Goal: Information Seeking & Learning: Learn about a topic

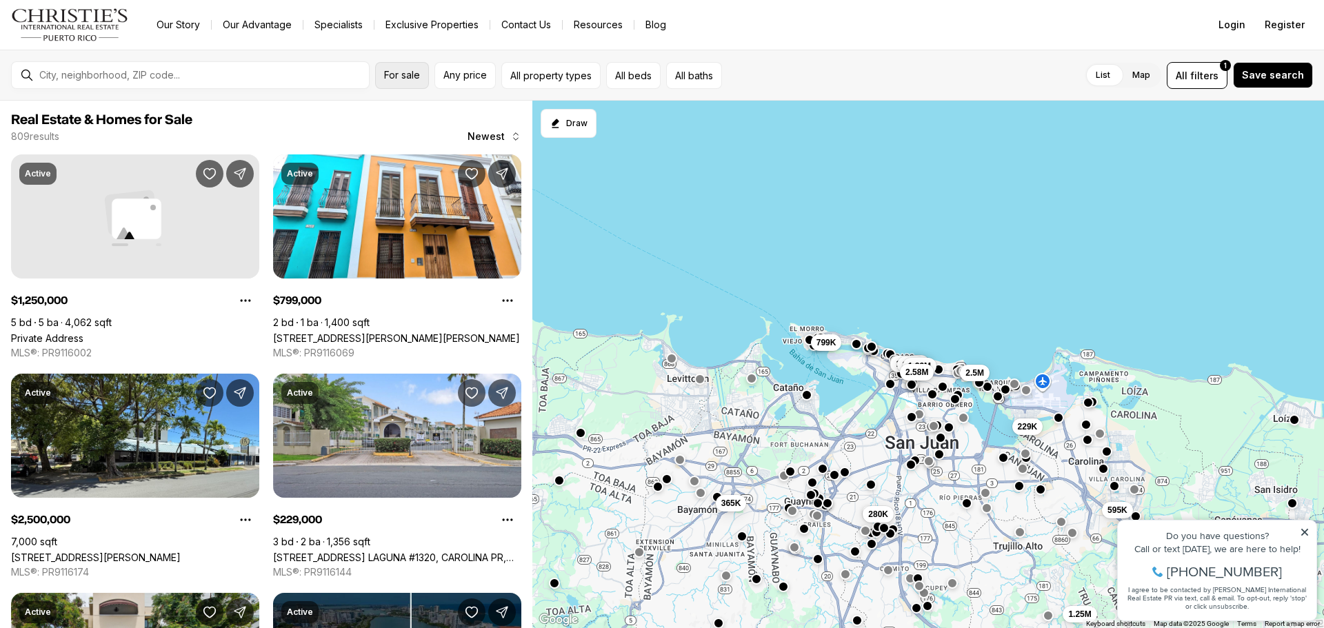
click at [391, 80] on span "For sale" at bounding box center [402, 75] width 36 height 11
click at [454, 76] on span "Any price" at bounding box center [464, 75] width 43 height 11
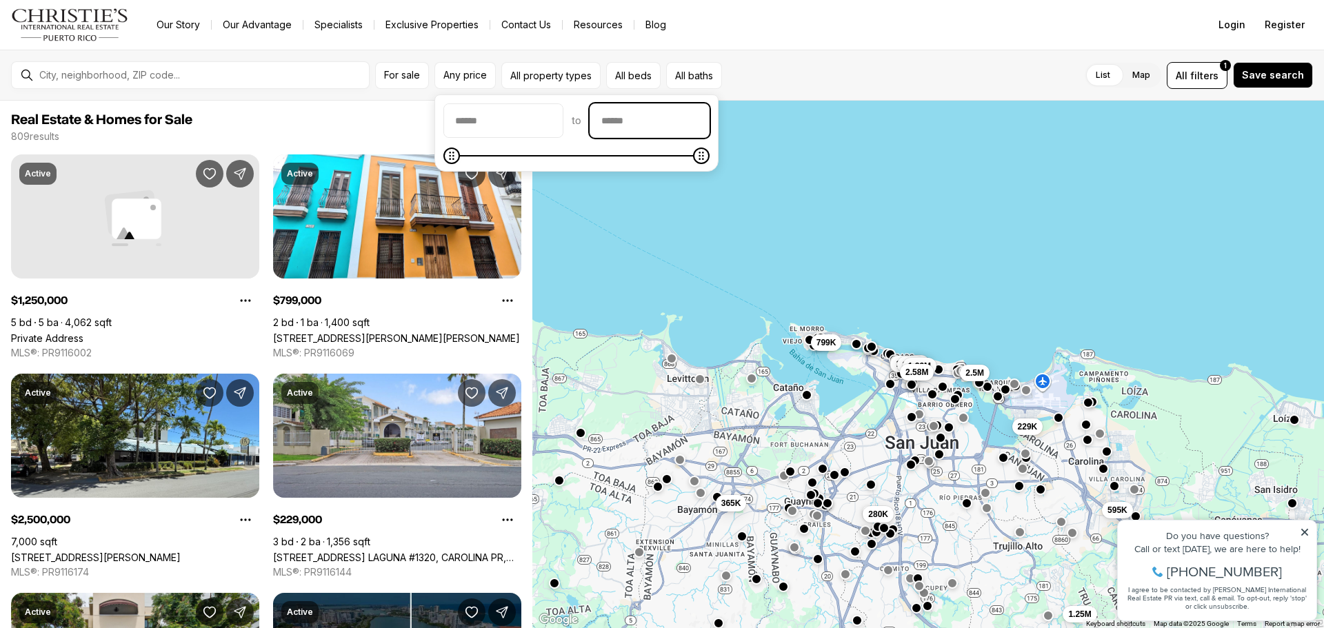
click at [658, 121] on input "priceMax" at bounding box center [649, 120] width 119 height 33
type input "********"
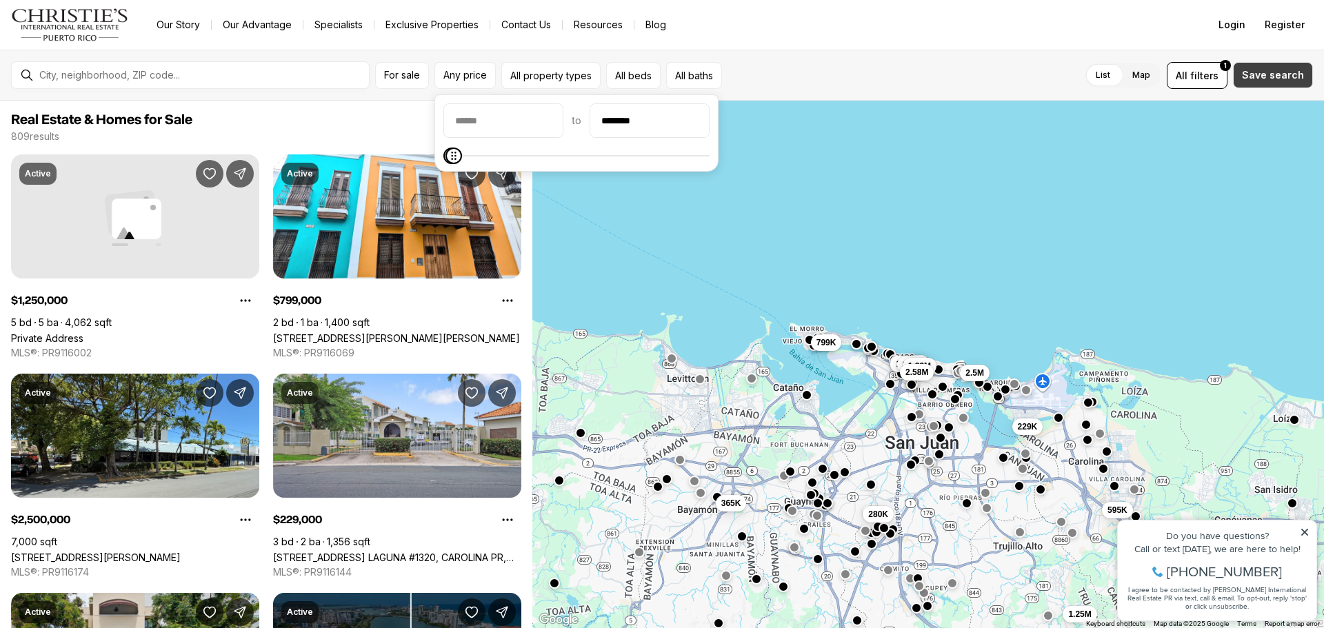
click at [1274, 77] on span "Save search" at bounding box center [1273, 75] width 62 height 11
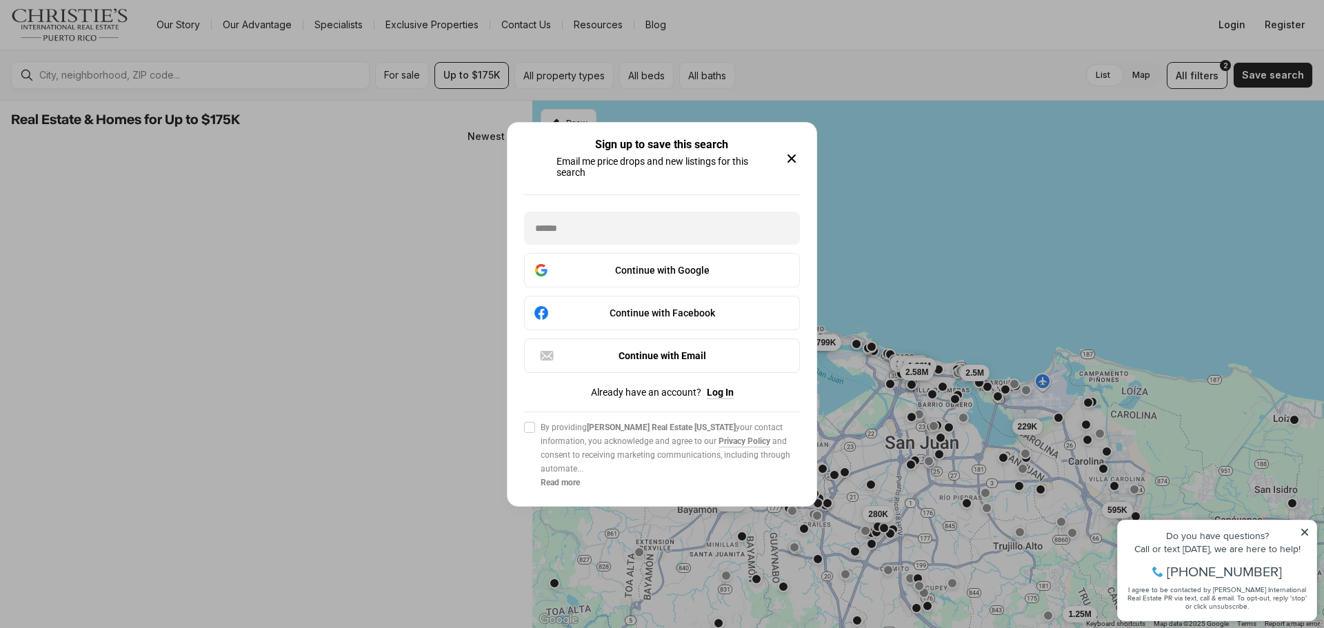
click at [786, 159] on icon "button" at bounding box center [791, 158] width 17 height 17
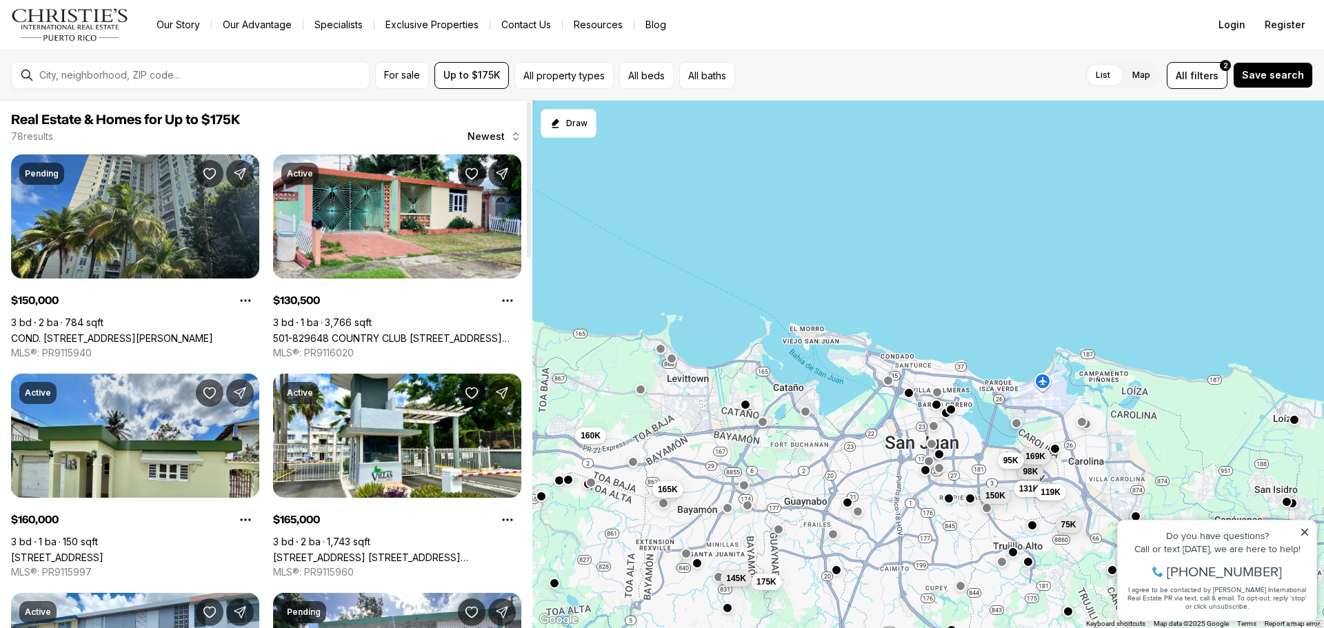
click at [103, 552] on link "[STREET_ADDRESS]" at bounding box center [57, 558] width 92 height 12
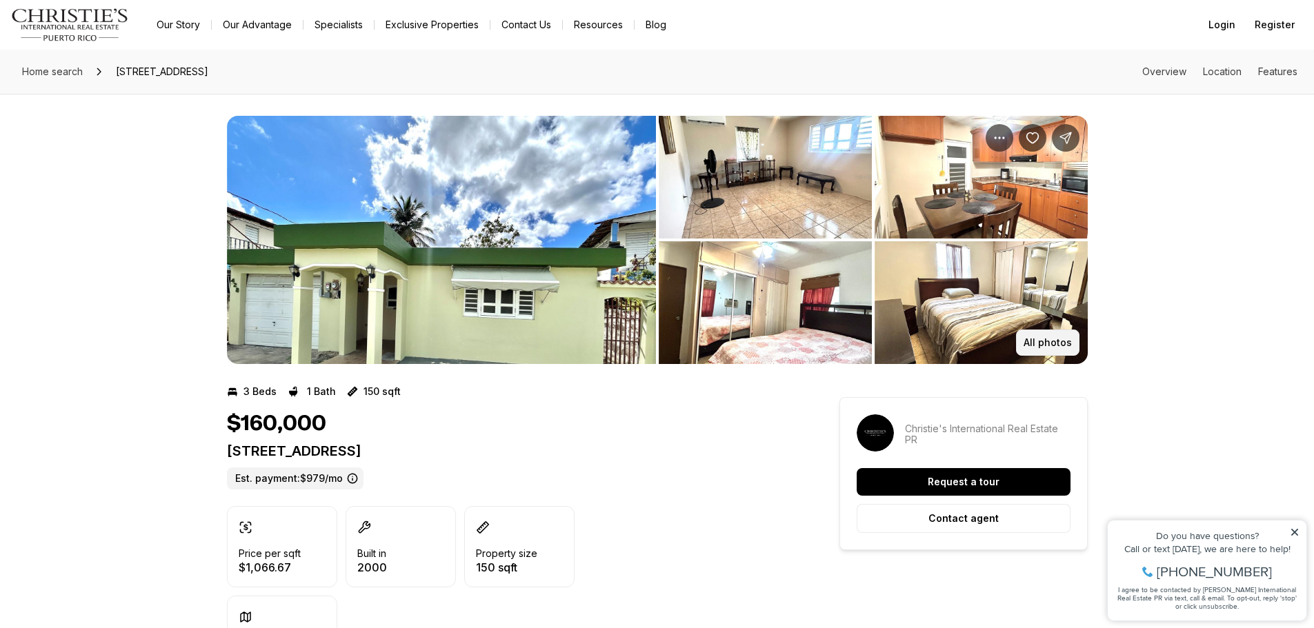
click at [1043, 344] on p "All photos" at bounding box center [1047, 342] width 48 height 11
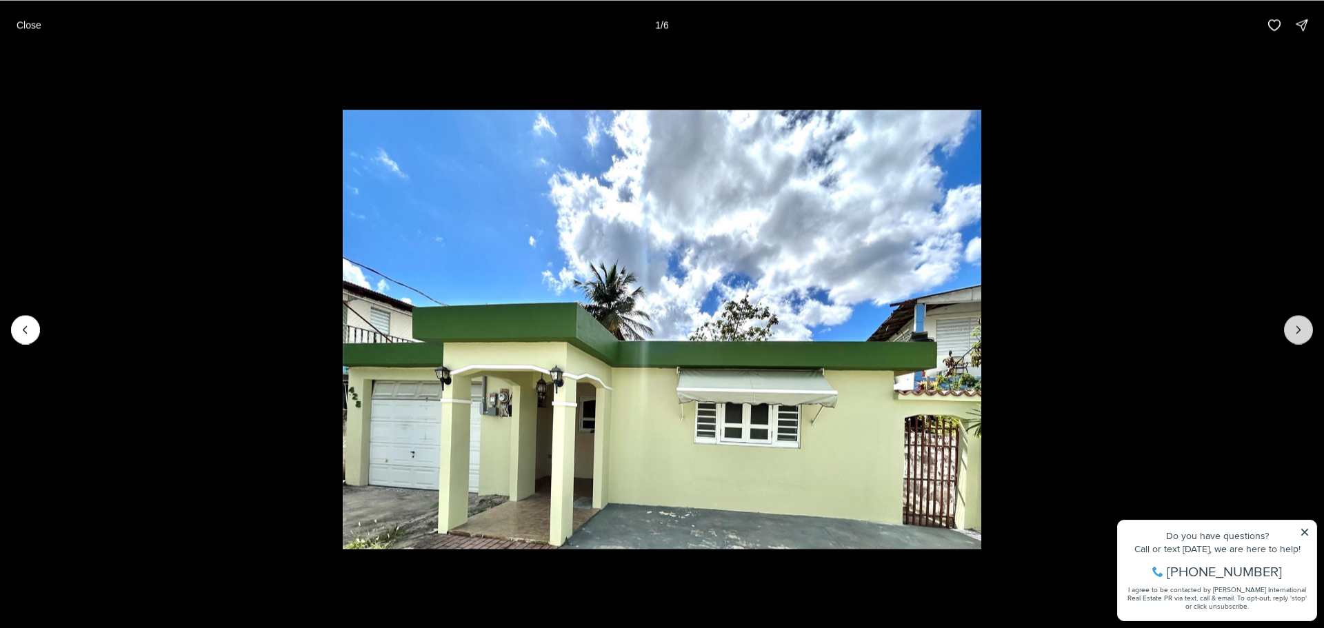
click at [1285, 329] on button "Next slide" at bounding box center [1298, 329] width 29 height 29
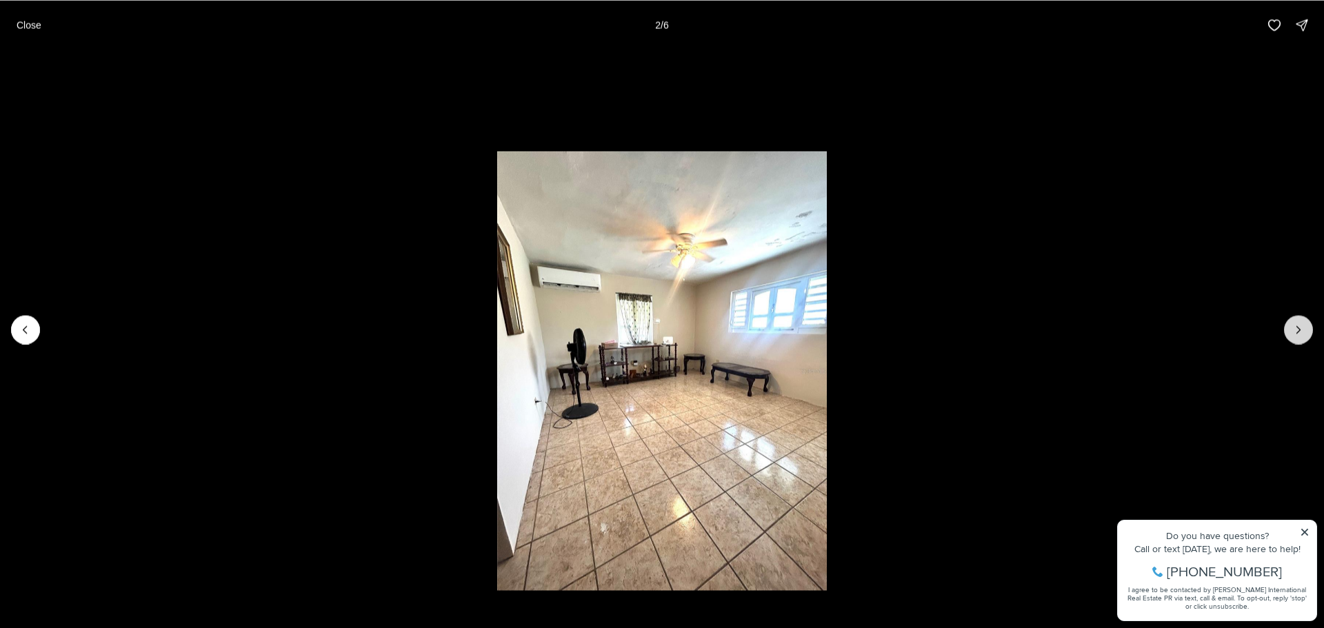
click at [1285, 329] on button "Next slide" at bounding box center [1298, 329] width 29 height 29
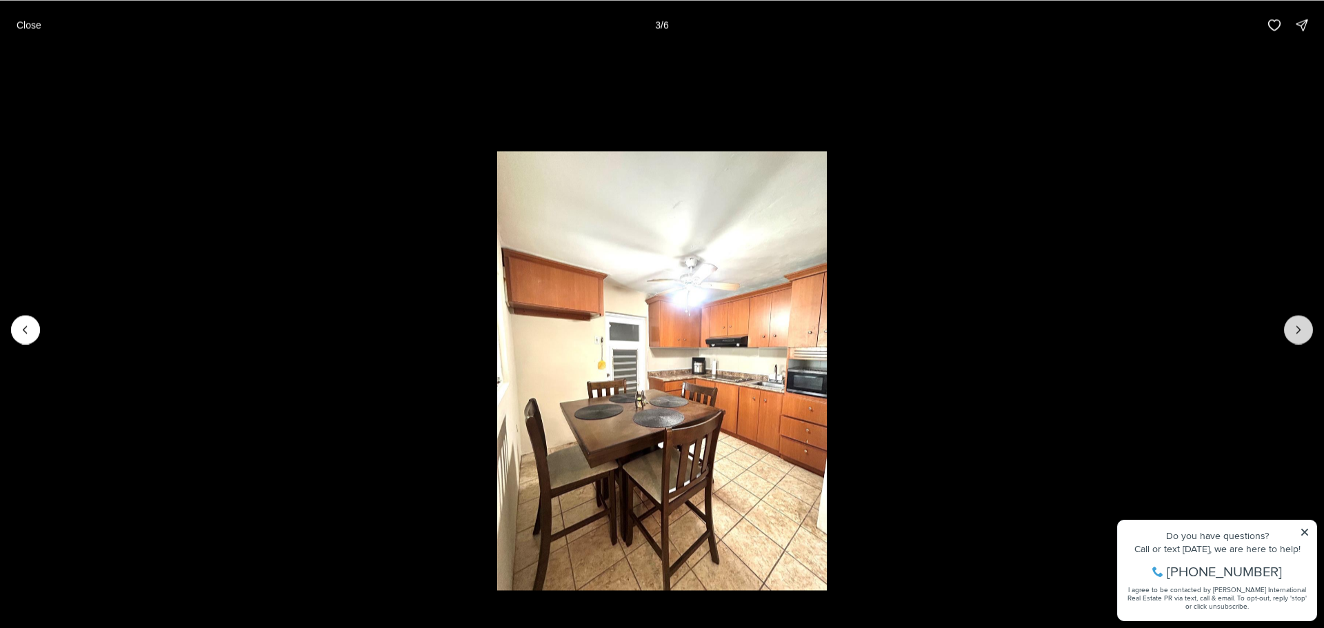
click at [1285, 329] on button "Next slide" at bounding box center [1298, 329] width 29 height 29
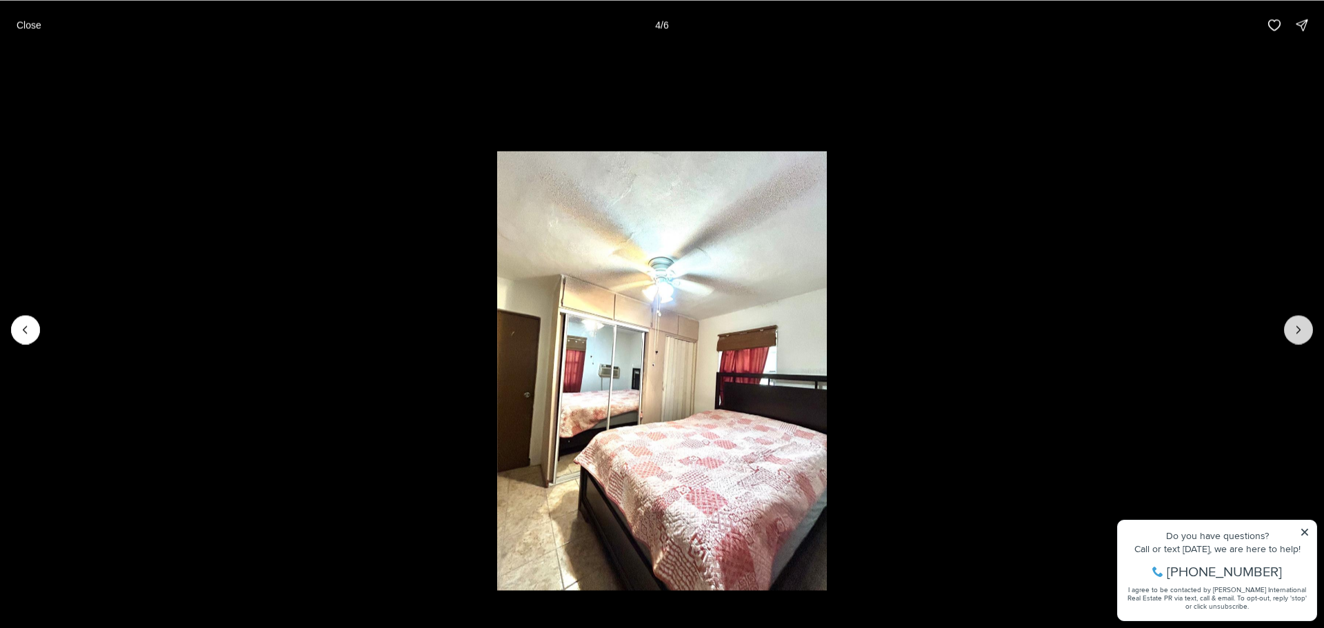
click at [1285, 329] on button "Next slide" at bounding box center [1298, 329] width 29 height 29
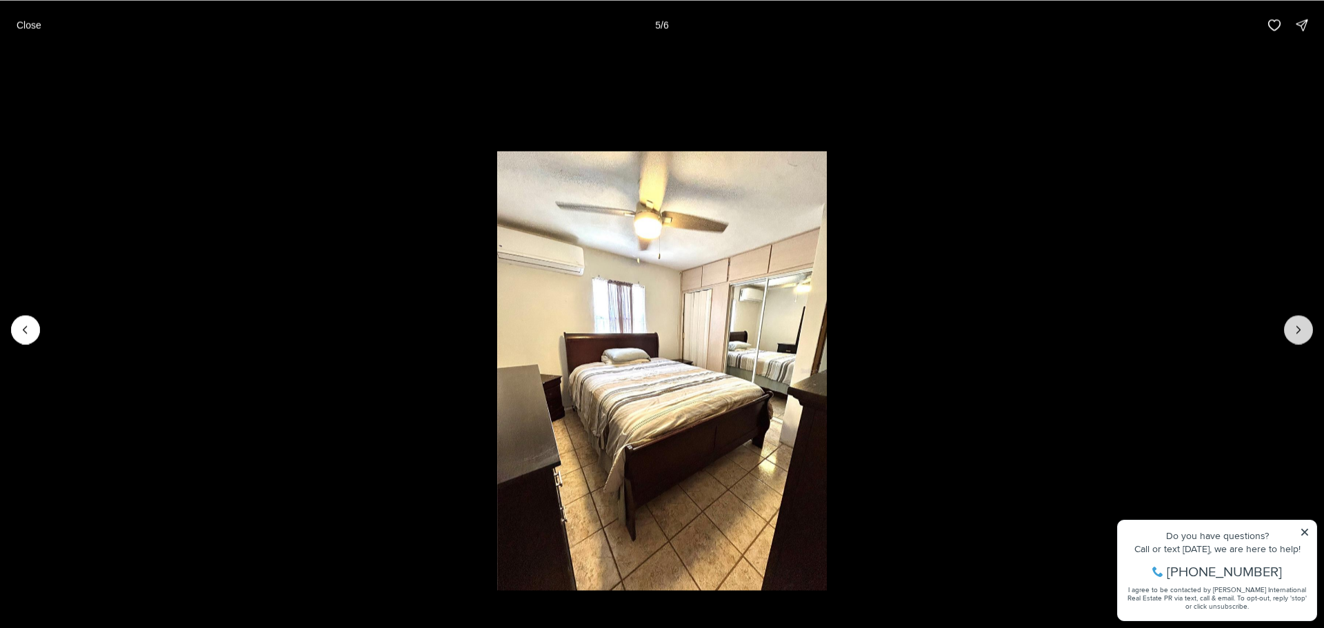
click at [1285, 329] on button "Next slide" at bounding box center [1298, 329] width 29 height 29
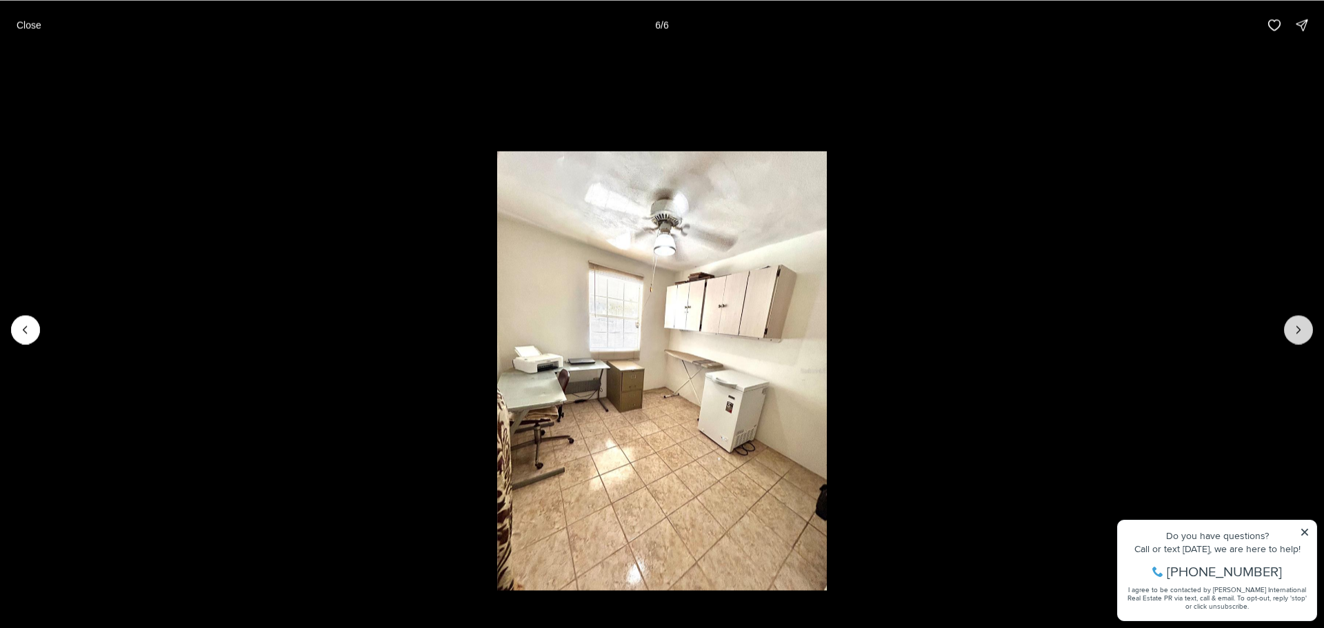
click at [1285, 329] on div at bounding box center [1298, 329] width 29 height 29
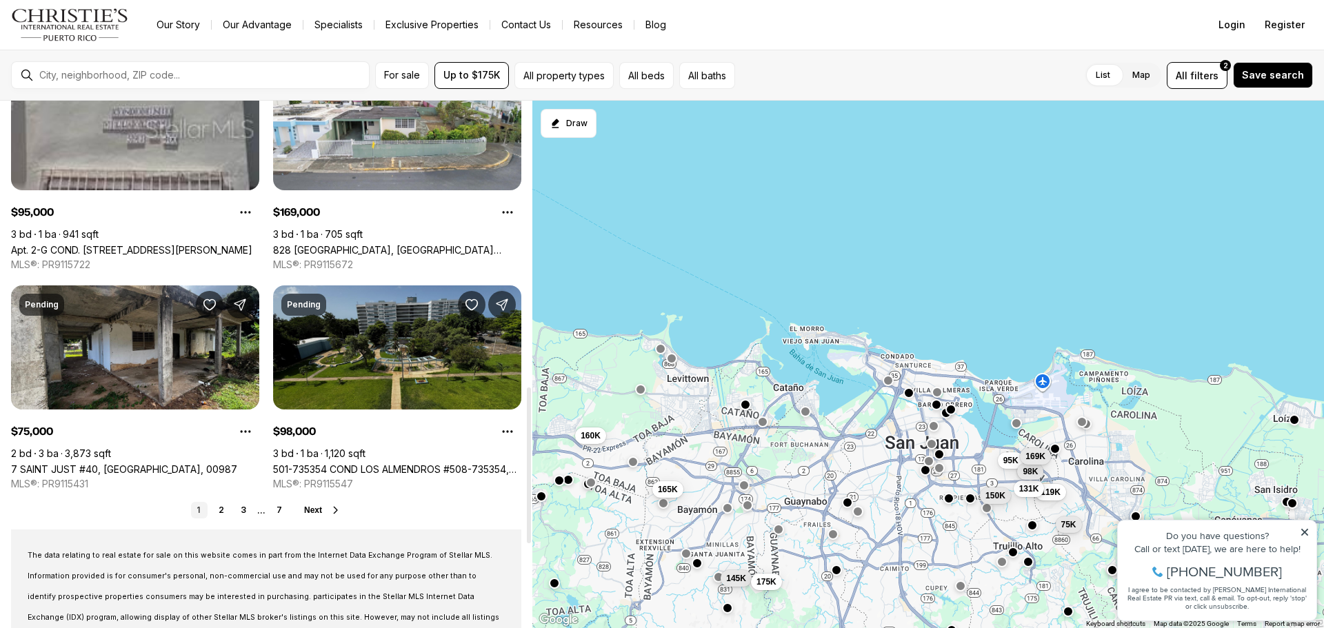
scroll to position [1034, 0]
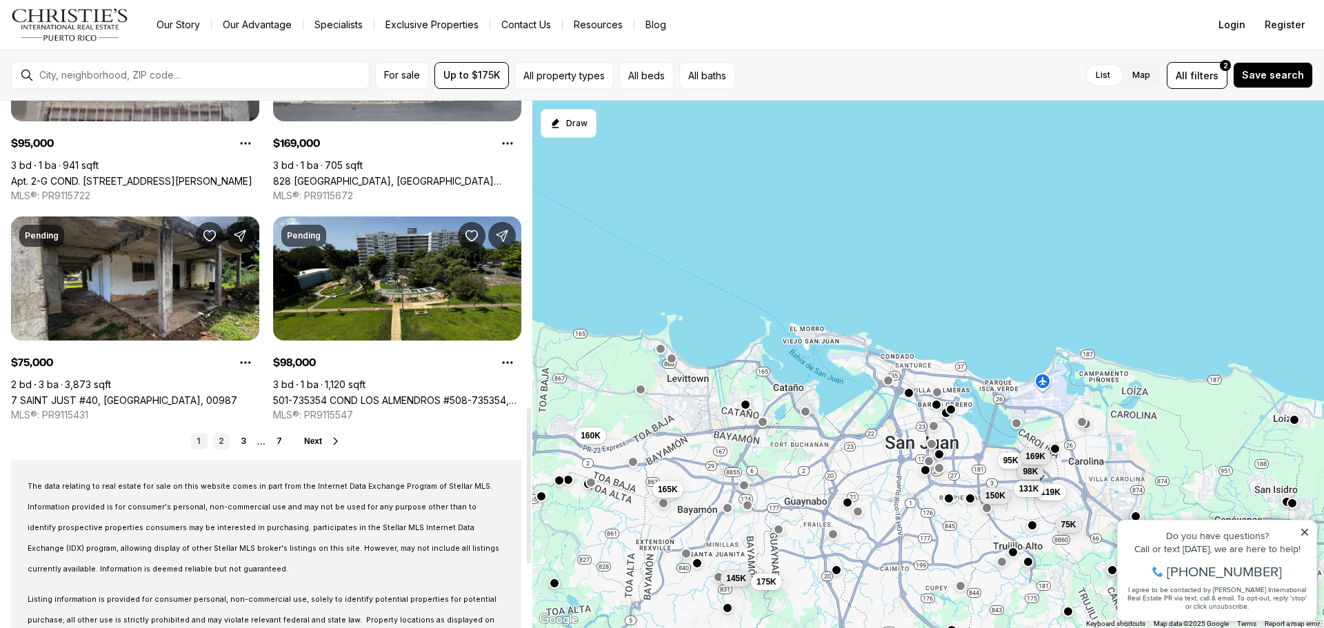
click at [215, 447] on link "2" at bounding box center [221, 441] width 17 height 17
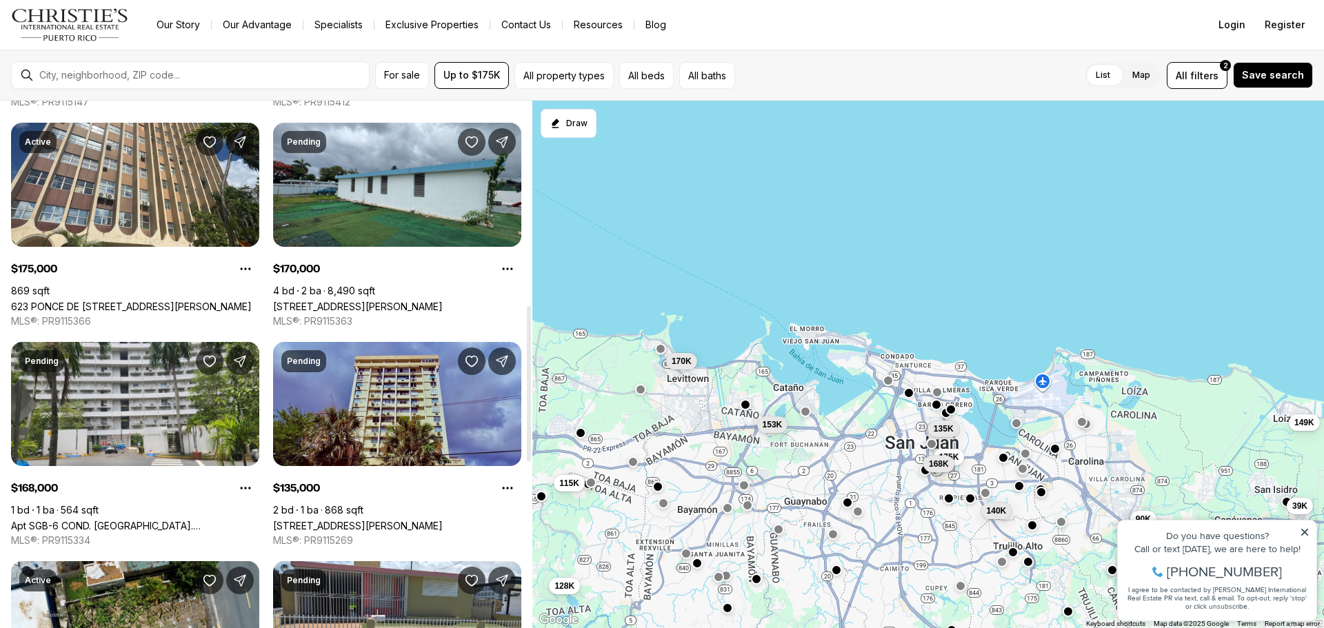
scroll to position [1034, 0]
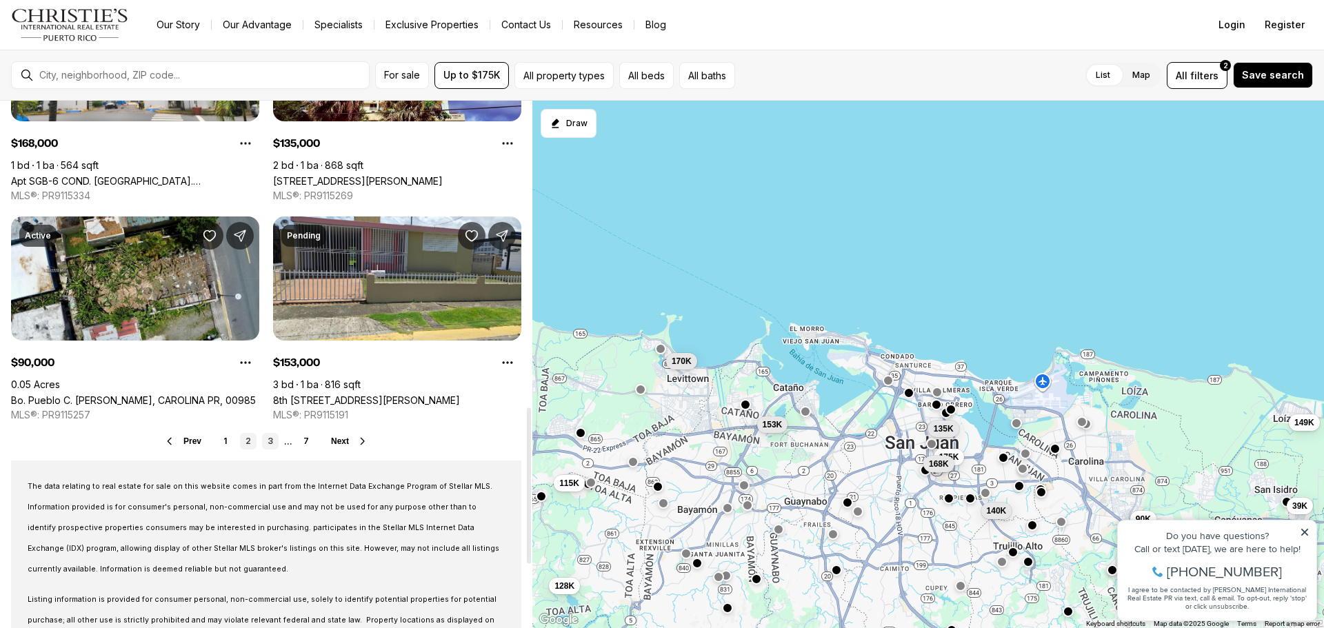
click at [263, 442] on link "3" at bounding box center [270, 441] width 17 height 17
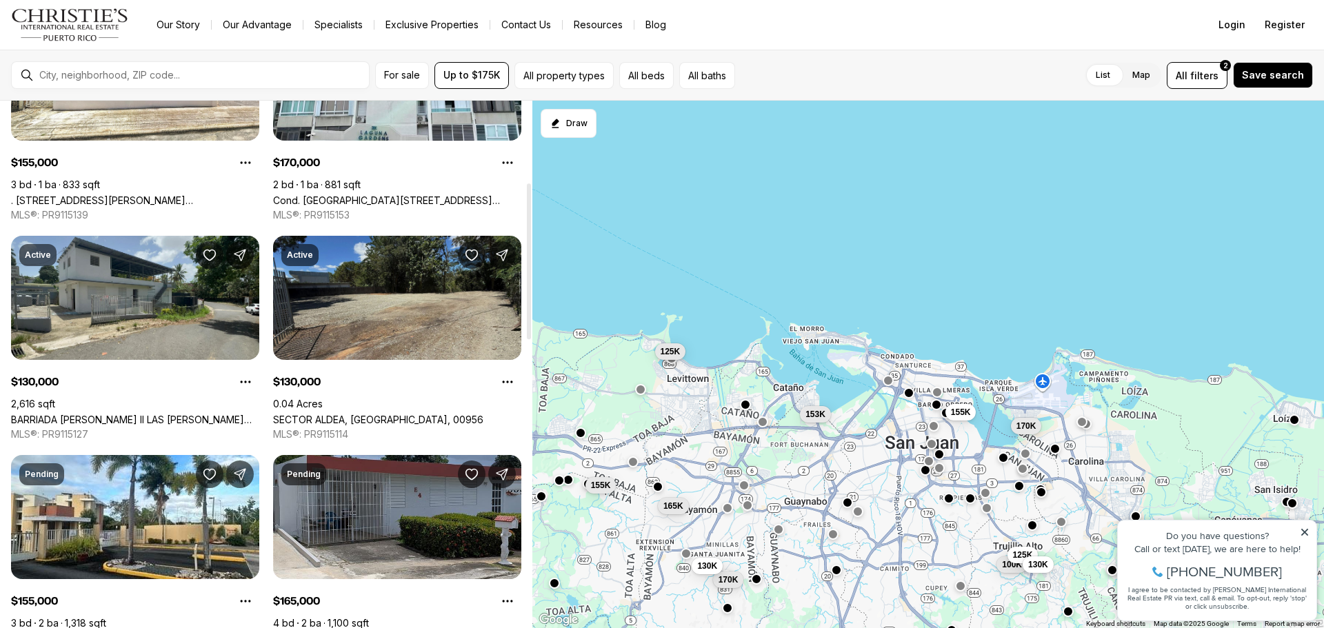
scroll to position [276, 0]
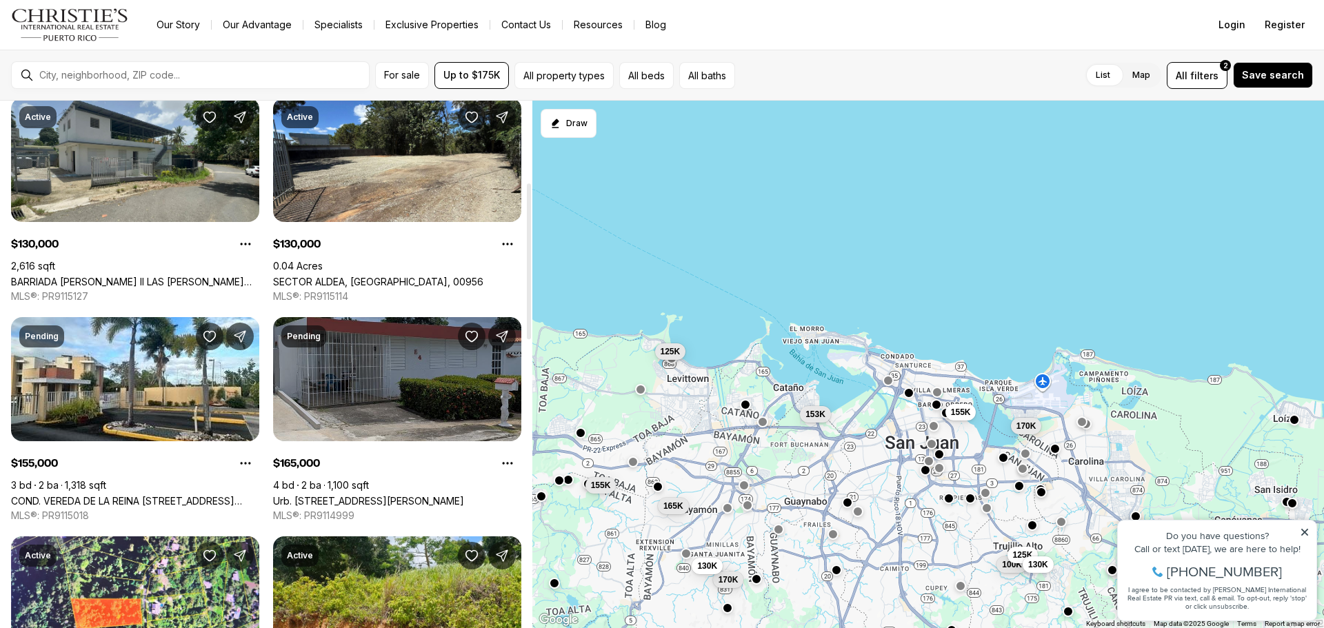
click at [433, 495] on link "Urb. Santa Elena CALLE 9 #E-5, BAYAMON PR, 00957" at bounding box center [368, 501] width 191 height 12
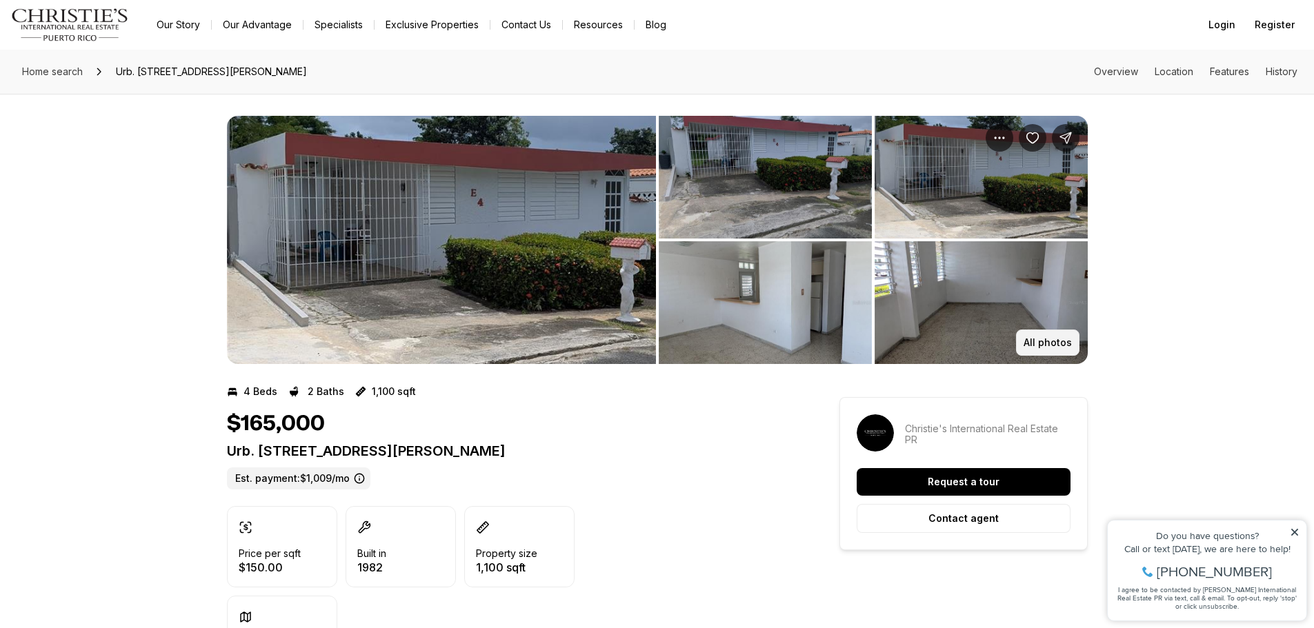
click at [1048, 346] on p "All photos" at bounding box center [1047, 342] width 48 height 11
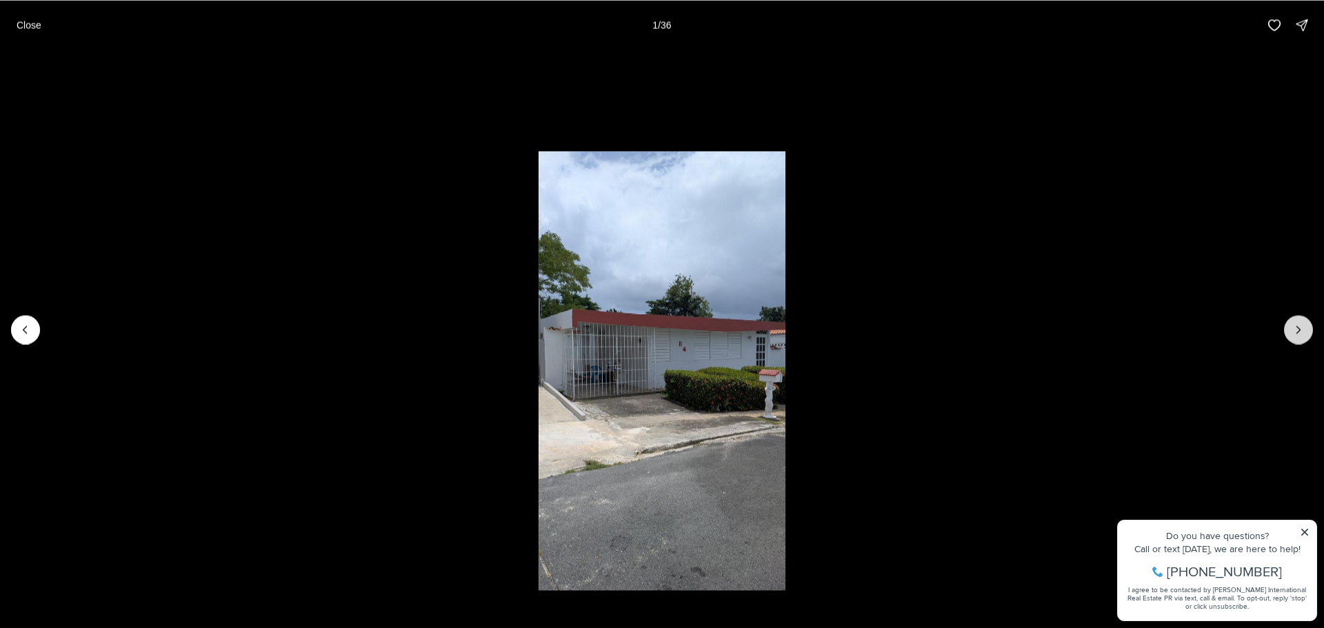
click at [1300, 332] on icon "Next slide" at bounding box center [1299, 330] width 14 height 14
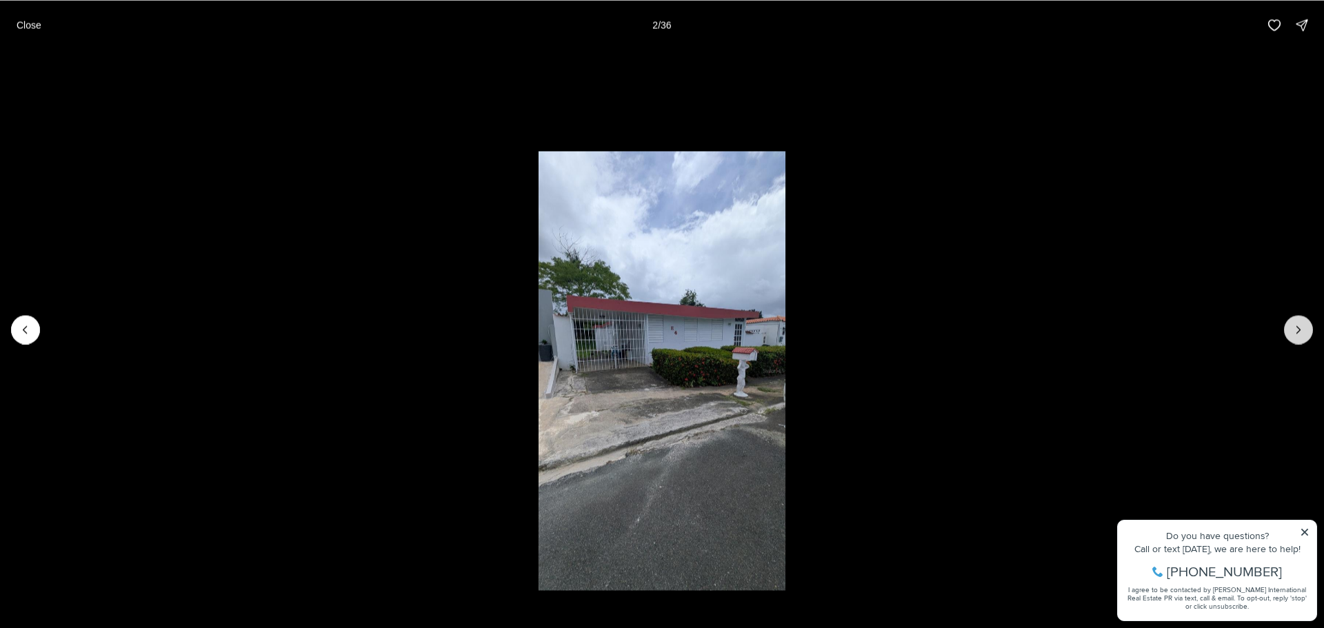
click at [1300, 332] on icon "Next slide" at bounding box center [1299, 330] width 14 height 14
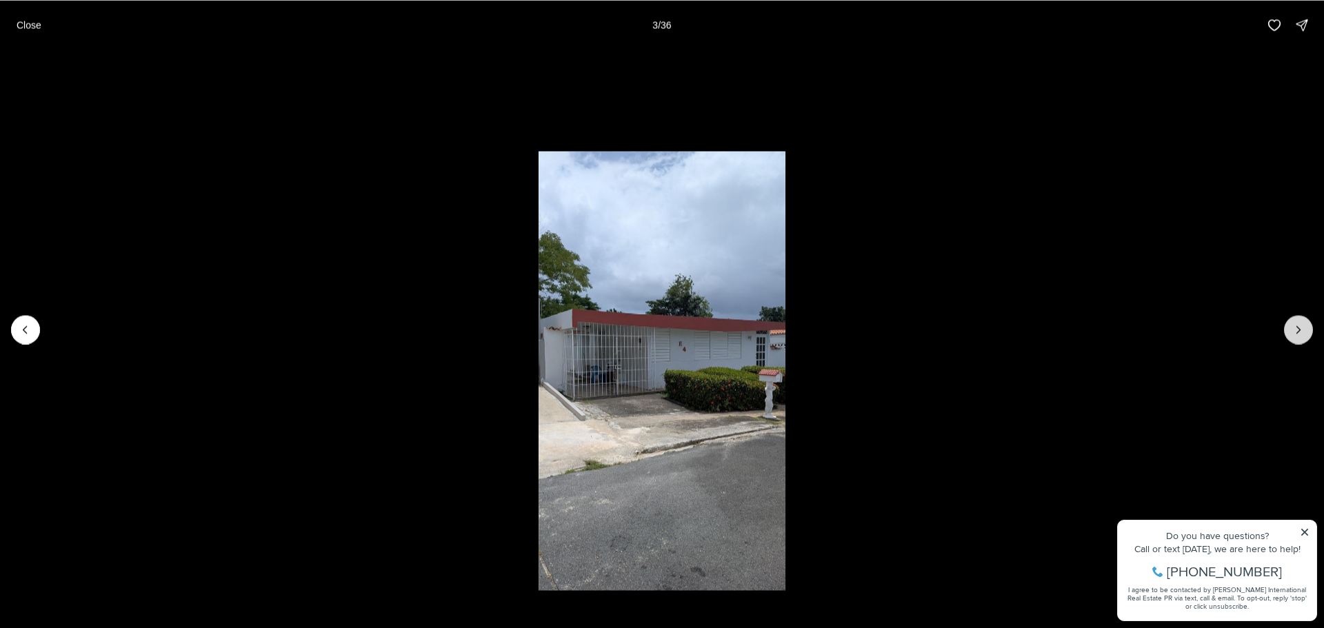
click at [1300, 332] on icon "Next slide" at bounding box center [1299, 330] width 14 height 14
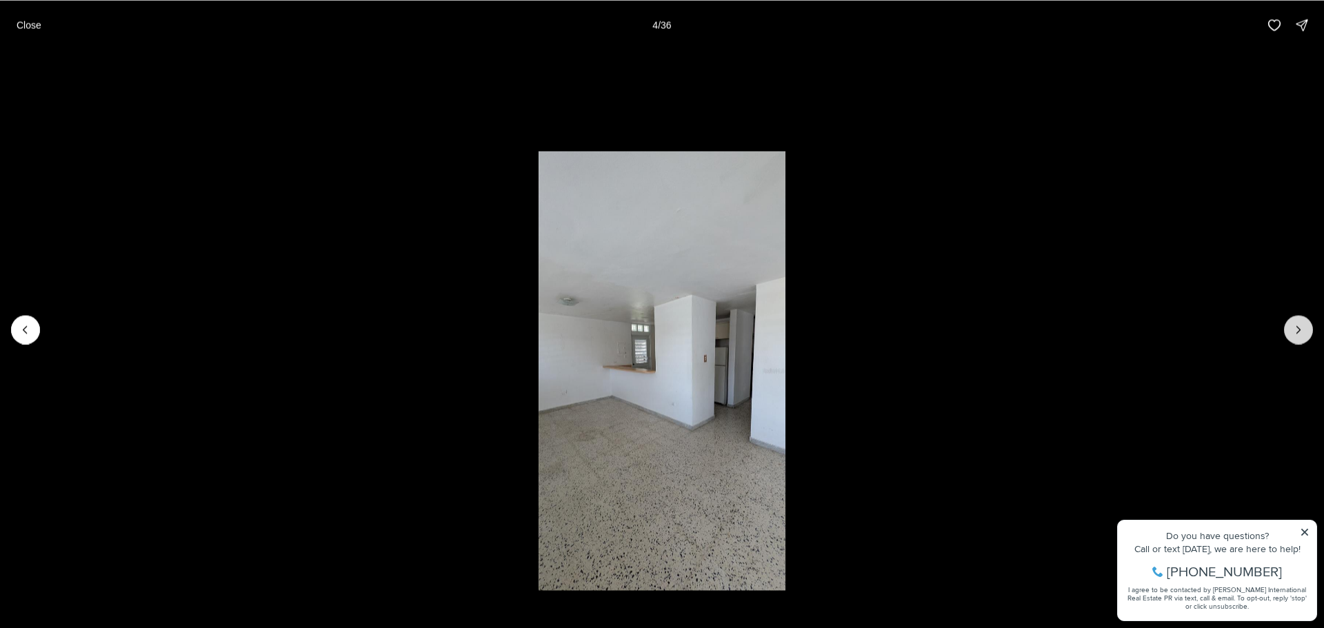
click at [1300, 332] on icon "Next slide" at bounding box center [1299, 330] width 14 height 14
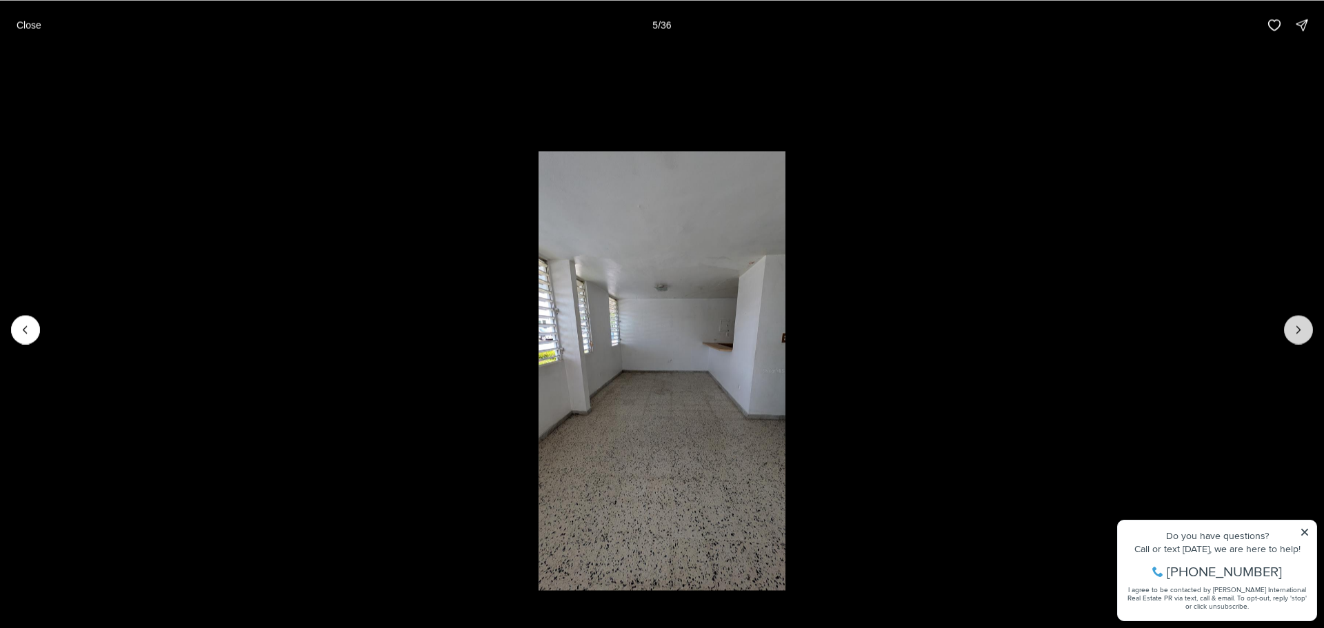
click at [1300, 332] on icon "Next slide" at bounding box center [1299, 330] width 14 height 14
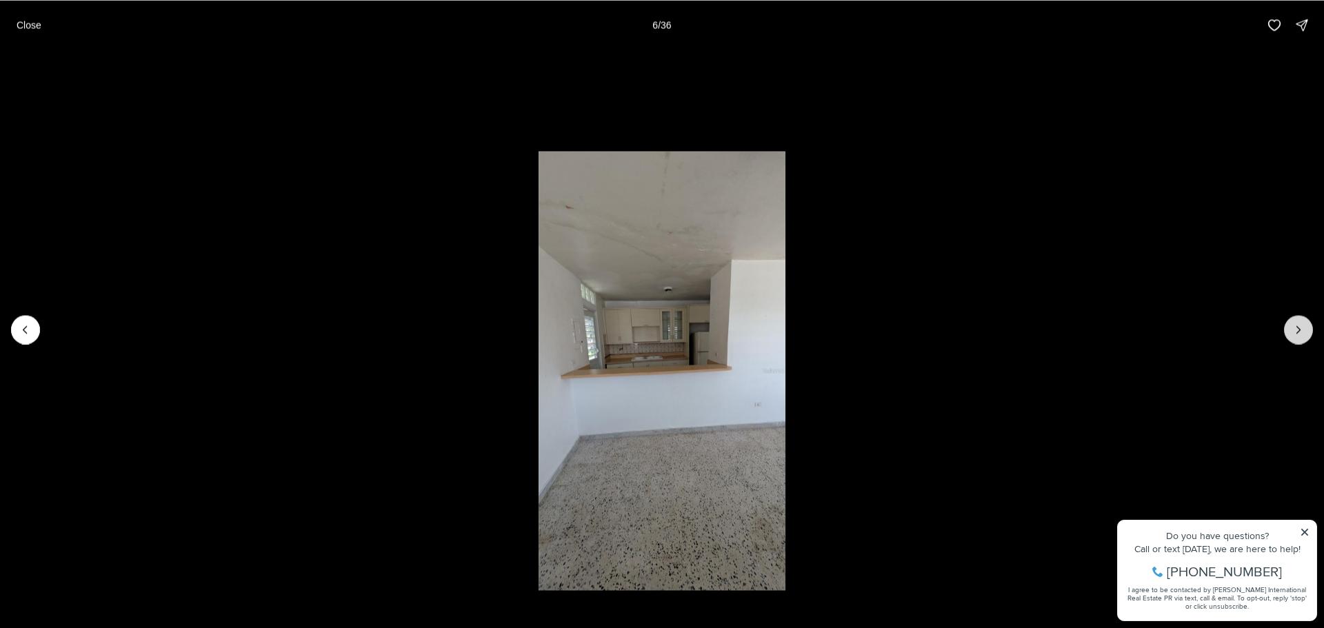
click at [1300, 332] on icon "Next slide" at bounding box center [1299, 330] width 14 height 14
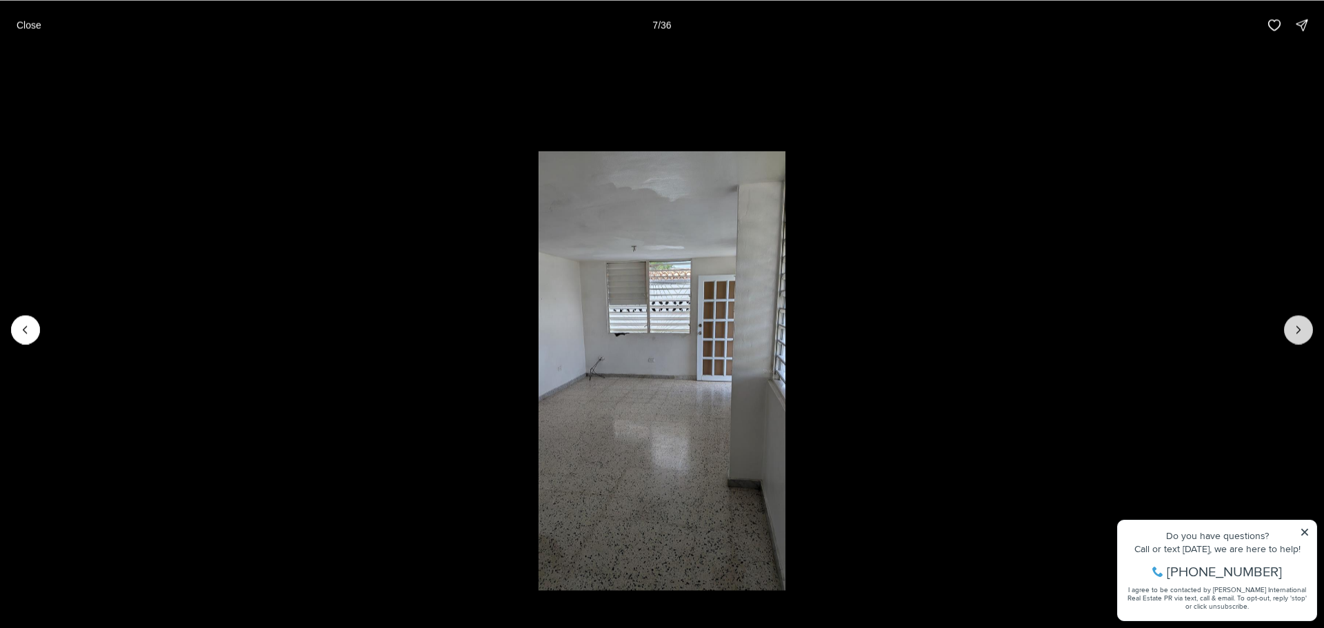
click at [1300, 332] on icon "Next slide" at bounding box center [1299, 330] width 14 height 14
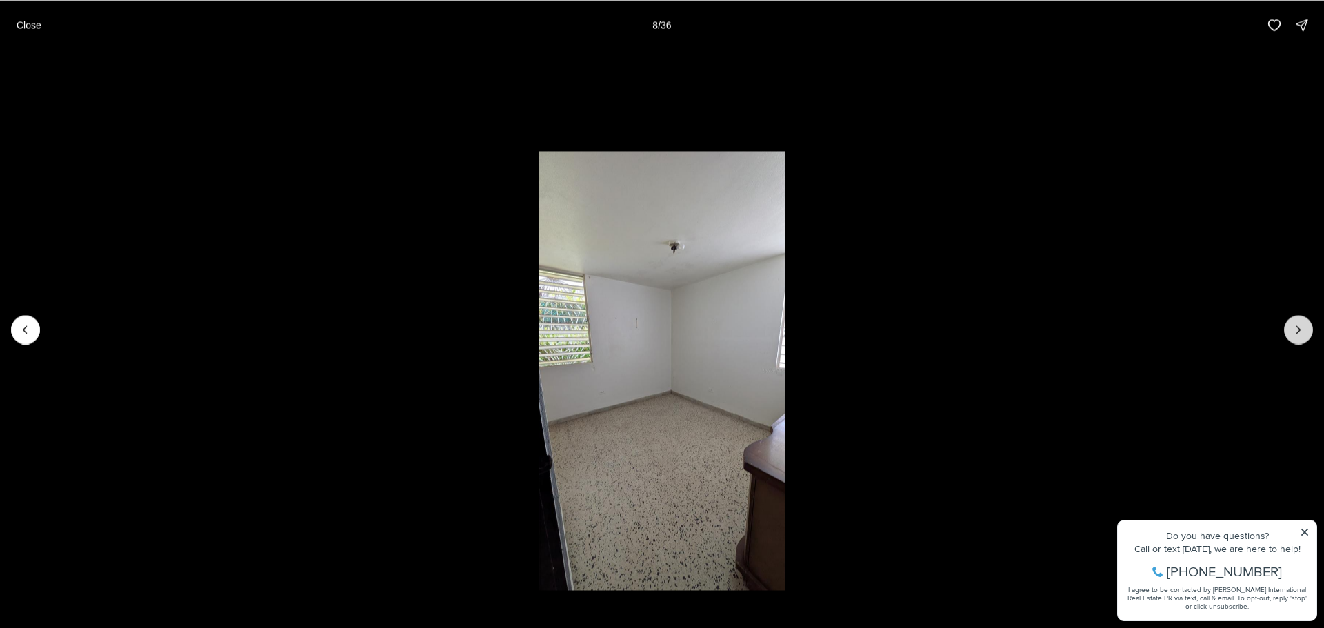
click at [1300, 332] on icon "Next slide" at bounding box center [1299, 330] width 14 height 14
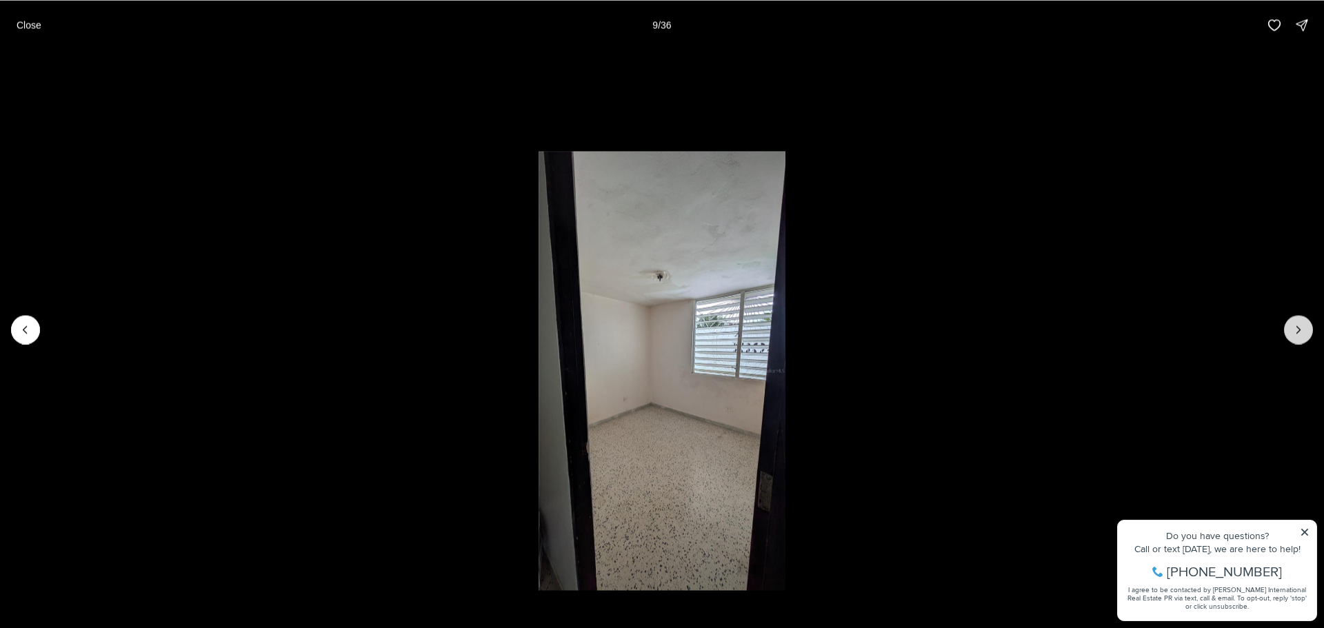
click at [1300, 332] on icon "Next slide" at bounding box center [1299, 330] width 14 height 14
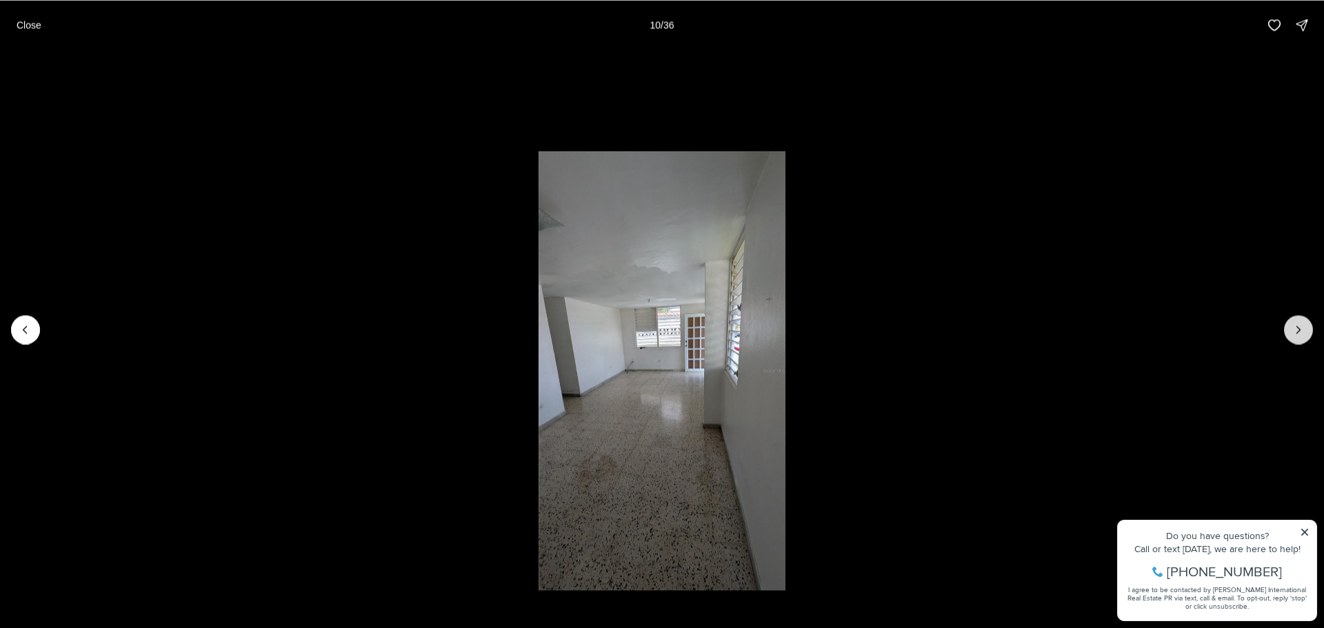
click at [1300, 332] on icon "Next slide" at bounding box center [1299, 330] width 14 height 14
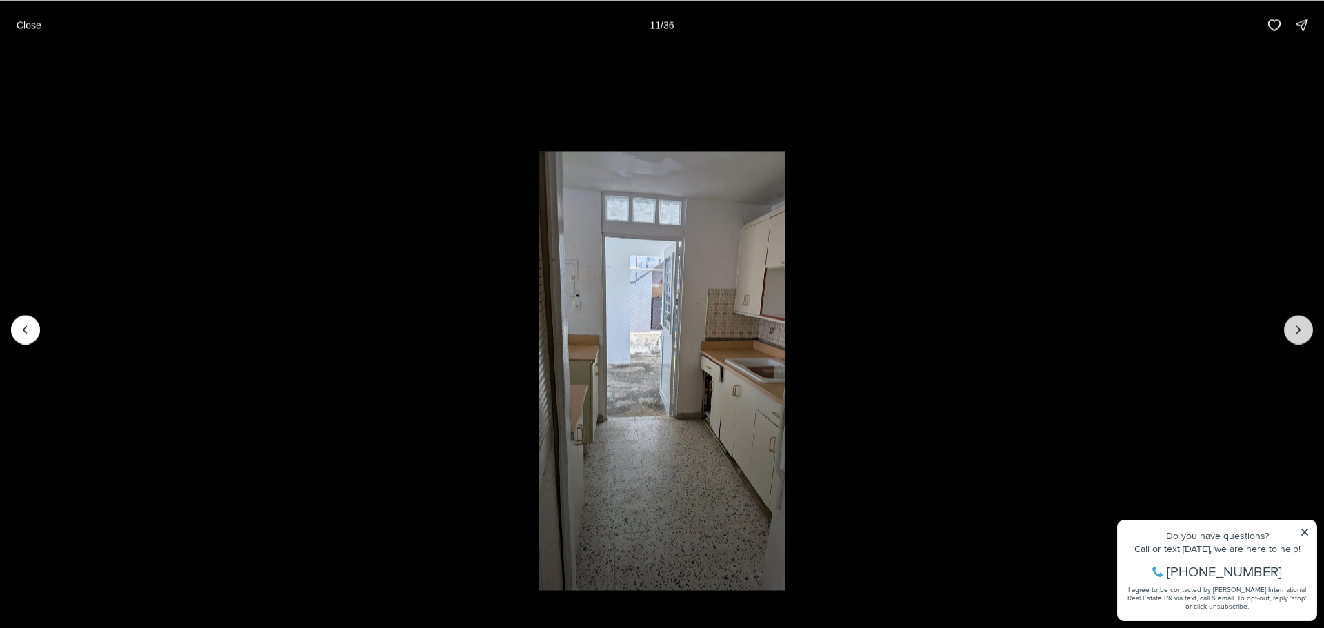
click at [1300, 332] on icon "Next slide" at bounding box center [1299, 330] width 14 height 14
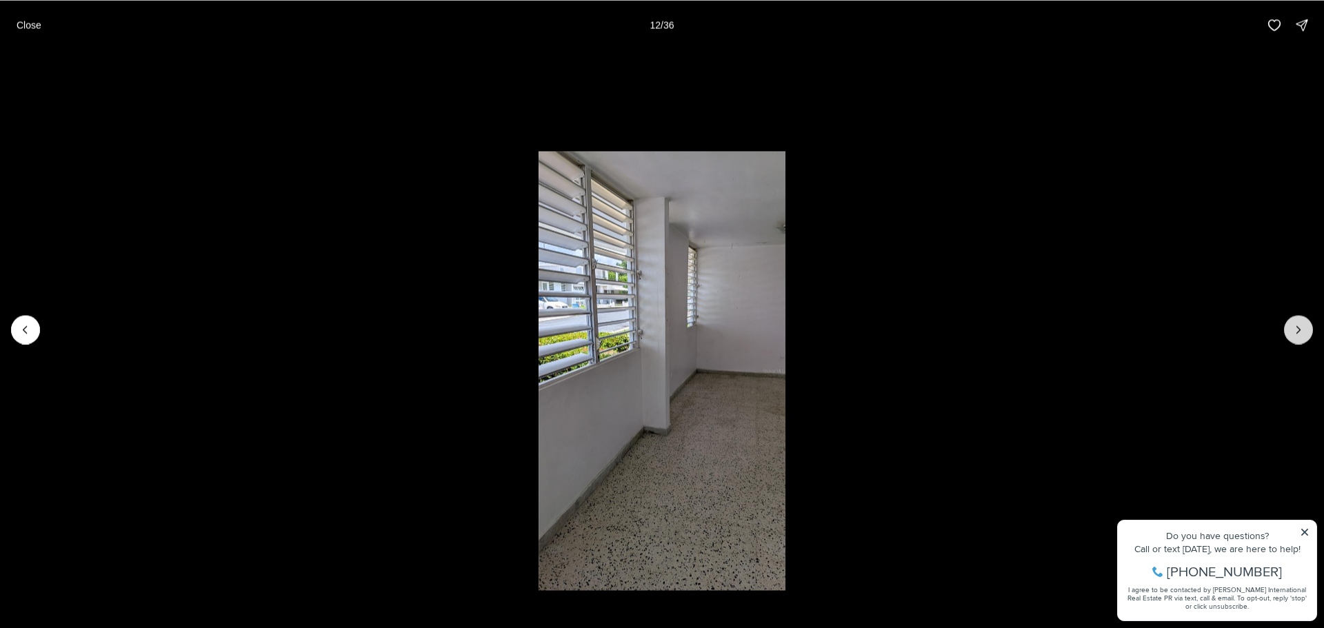
click at [1302, 323] on icon "Next slide" at bounding box center [1299, 330] width 14 height 14
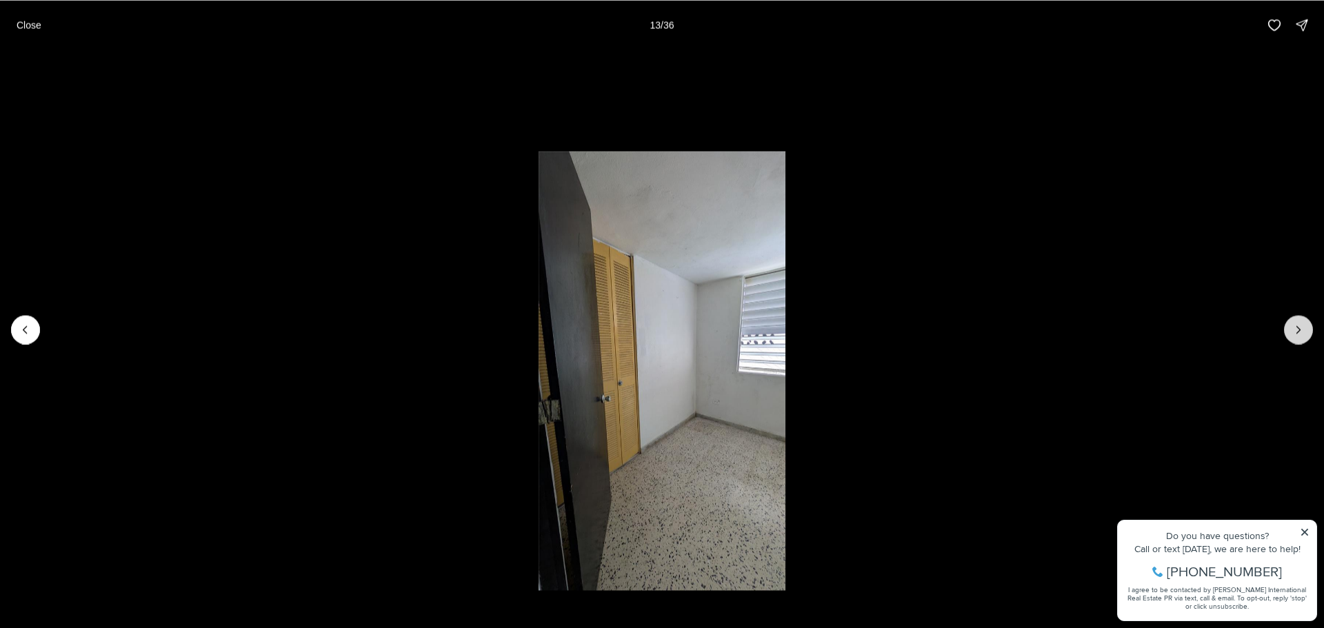
click at [1302, 323] on icon "Next slide" at bounding box center [1299, 330] width 14 height 14
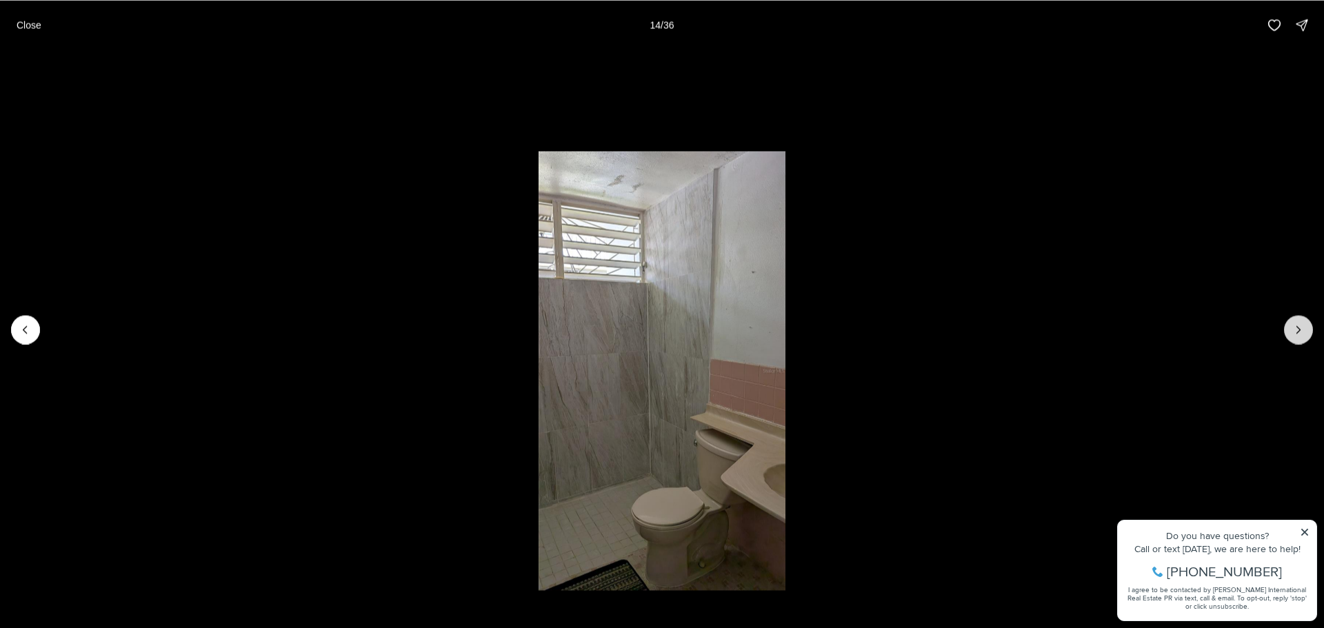
click at [1302, 323] on icon "Next slide" at bounding box center [1299, 330] width 14 height 14
